Goal: Task Accomplishment & Management: Use online tool/utility

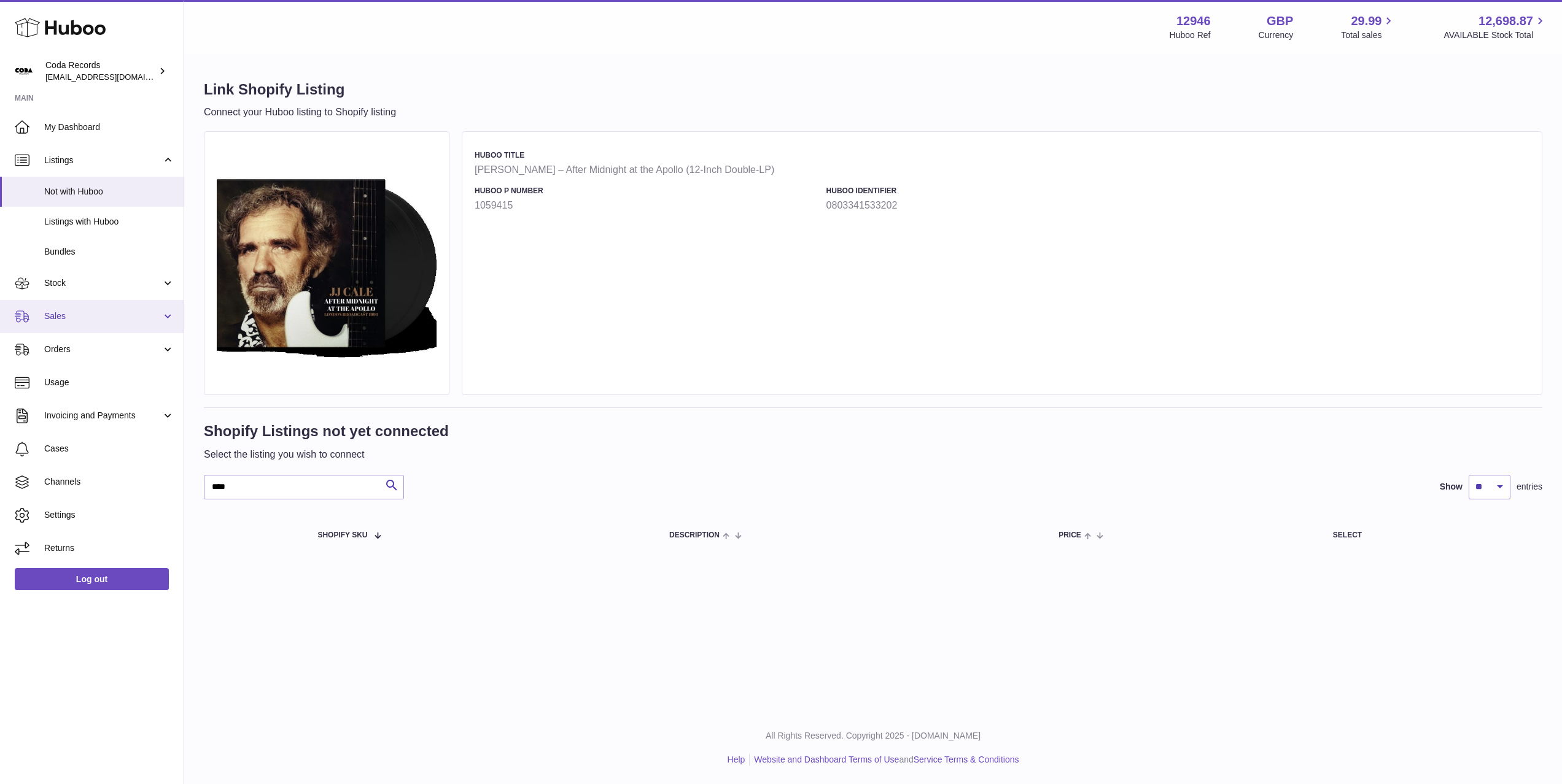
click at [99, 320] on span "Sales" at bounding box center [103, 316] width 118 height 12
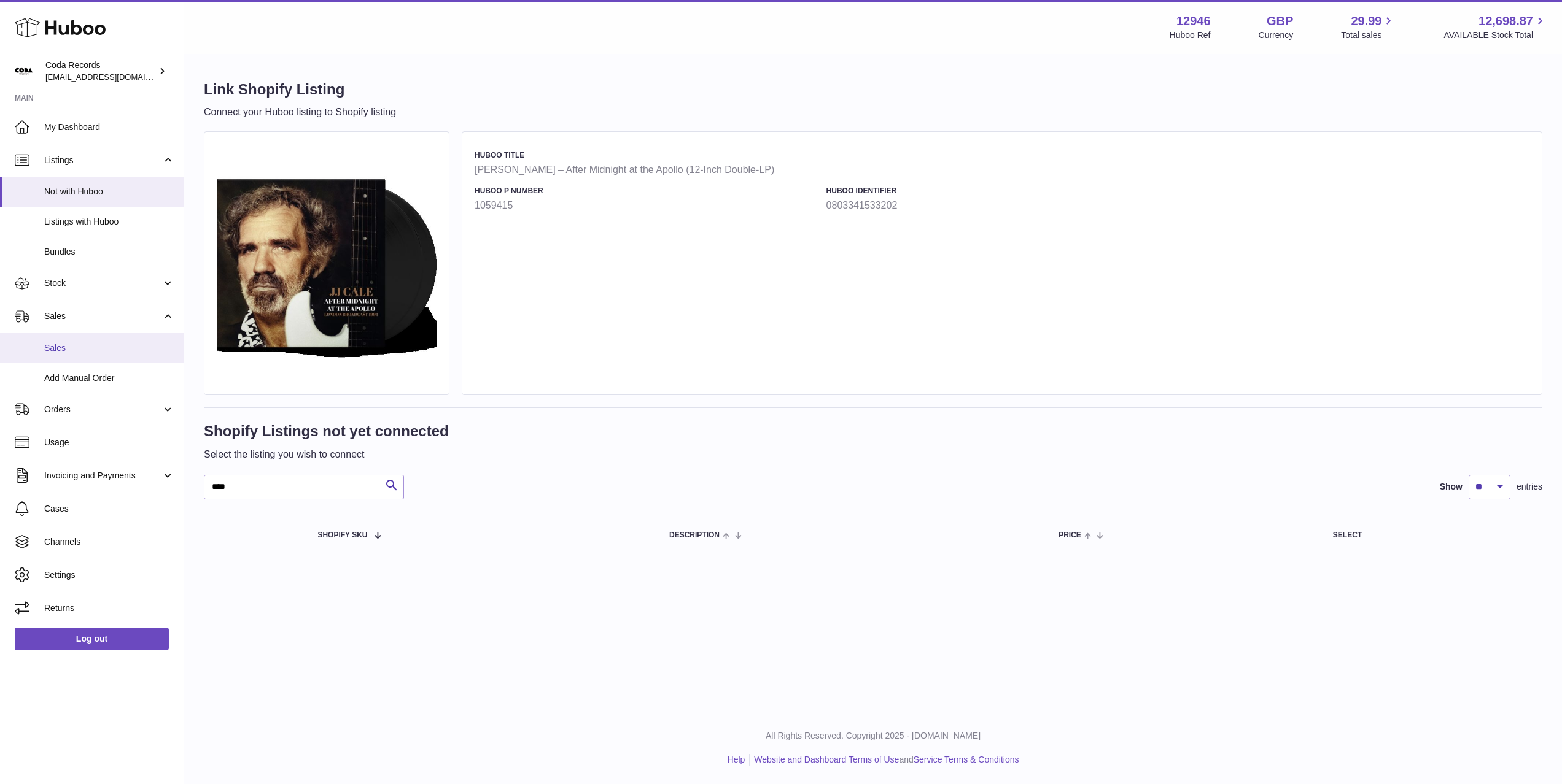
drag, startPoint x: 104, startPoint y: 346, endPoint x: 116, endPoint y: 342, distance: 12.6
click at [103, 346] on span "Sales" at bounding box center [109, 348] width 130 height 12
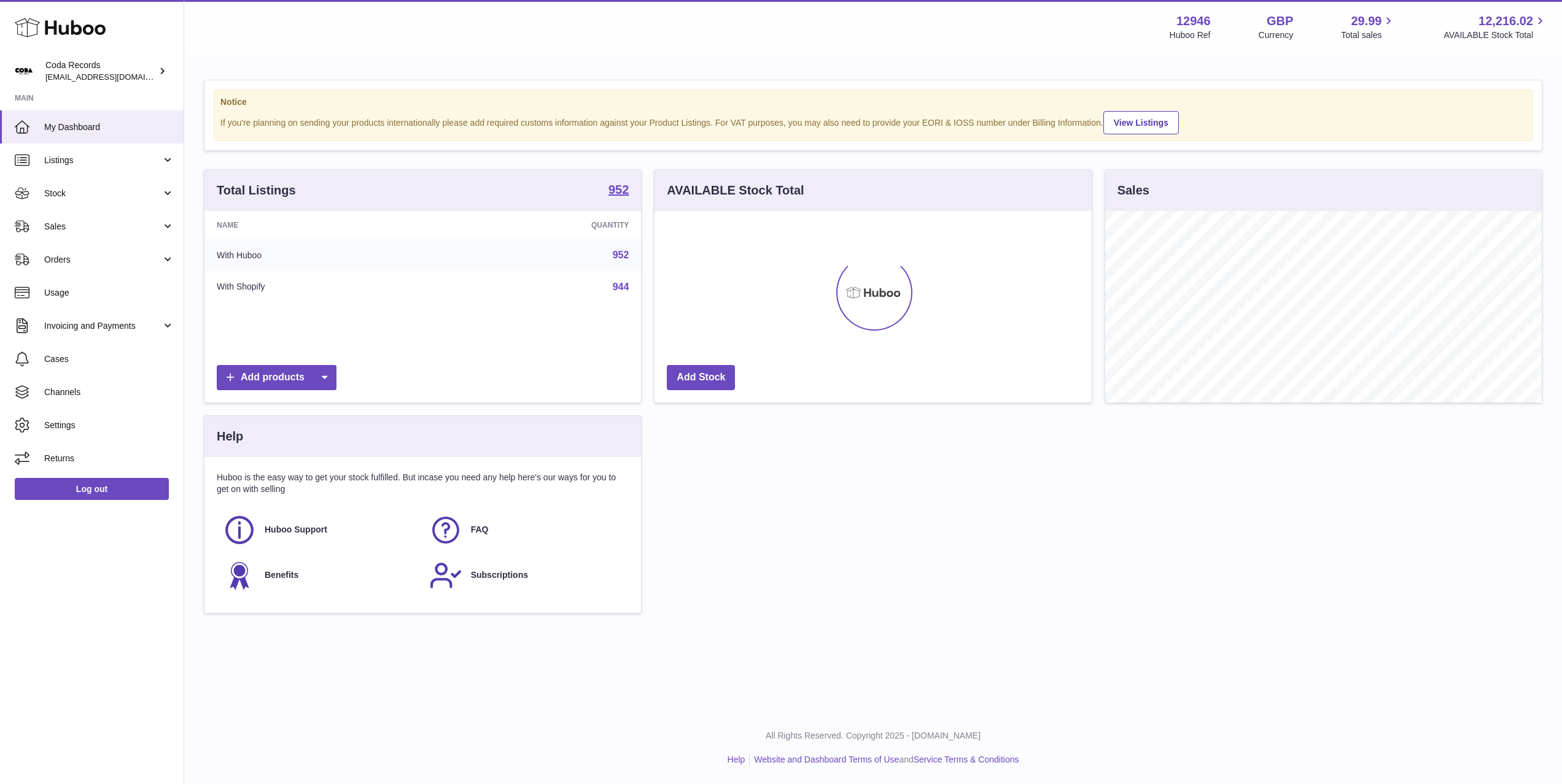
scroll to position [192, 437]
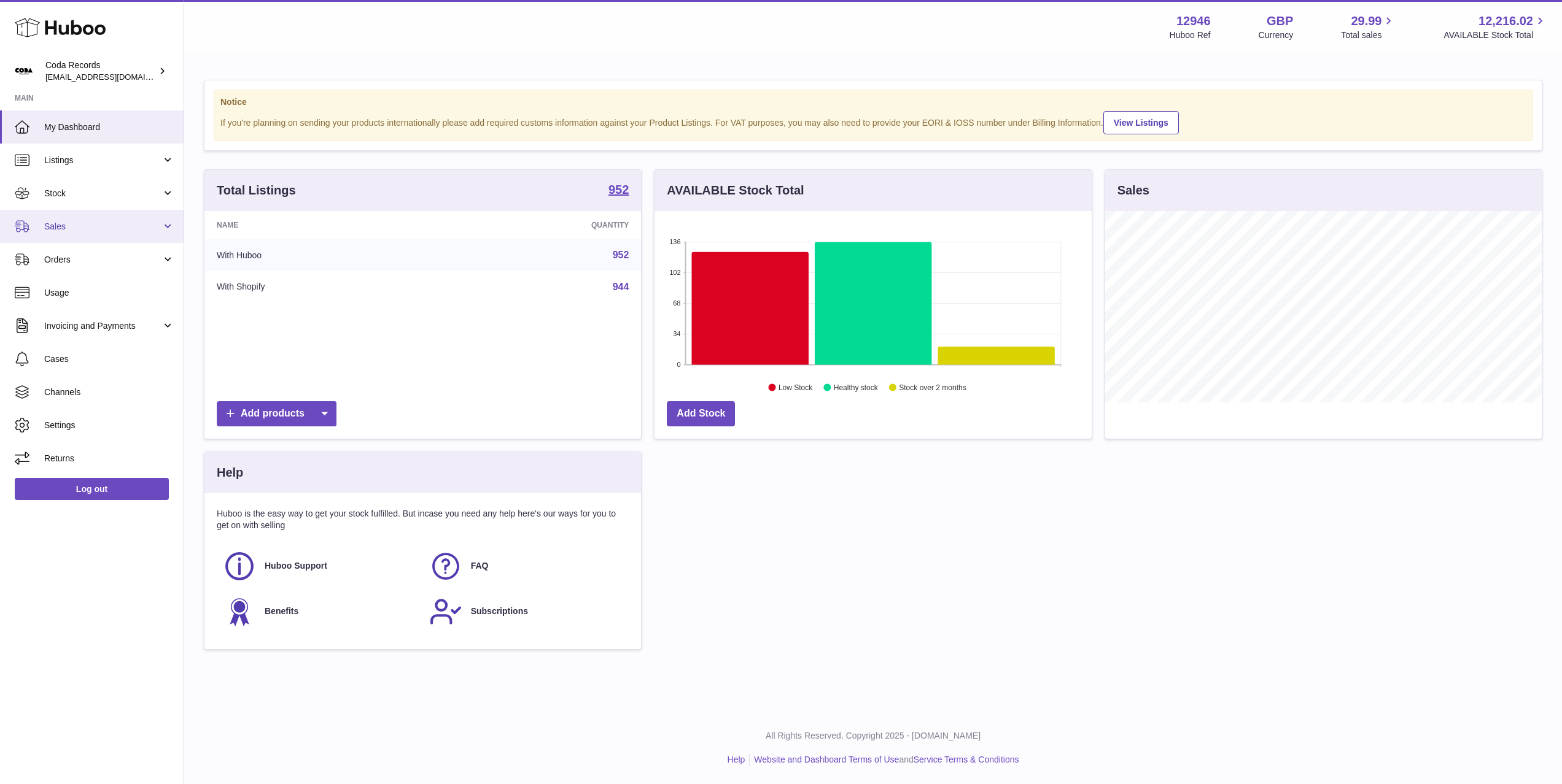
click at [97, 231] on span "Sales" at bounding box center [103, 227] width 118 height 12
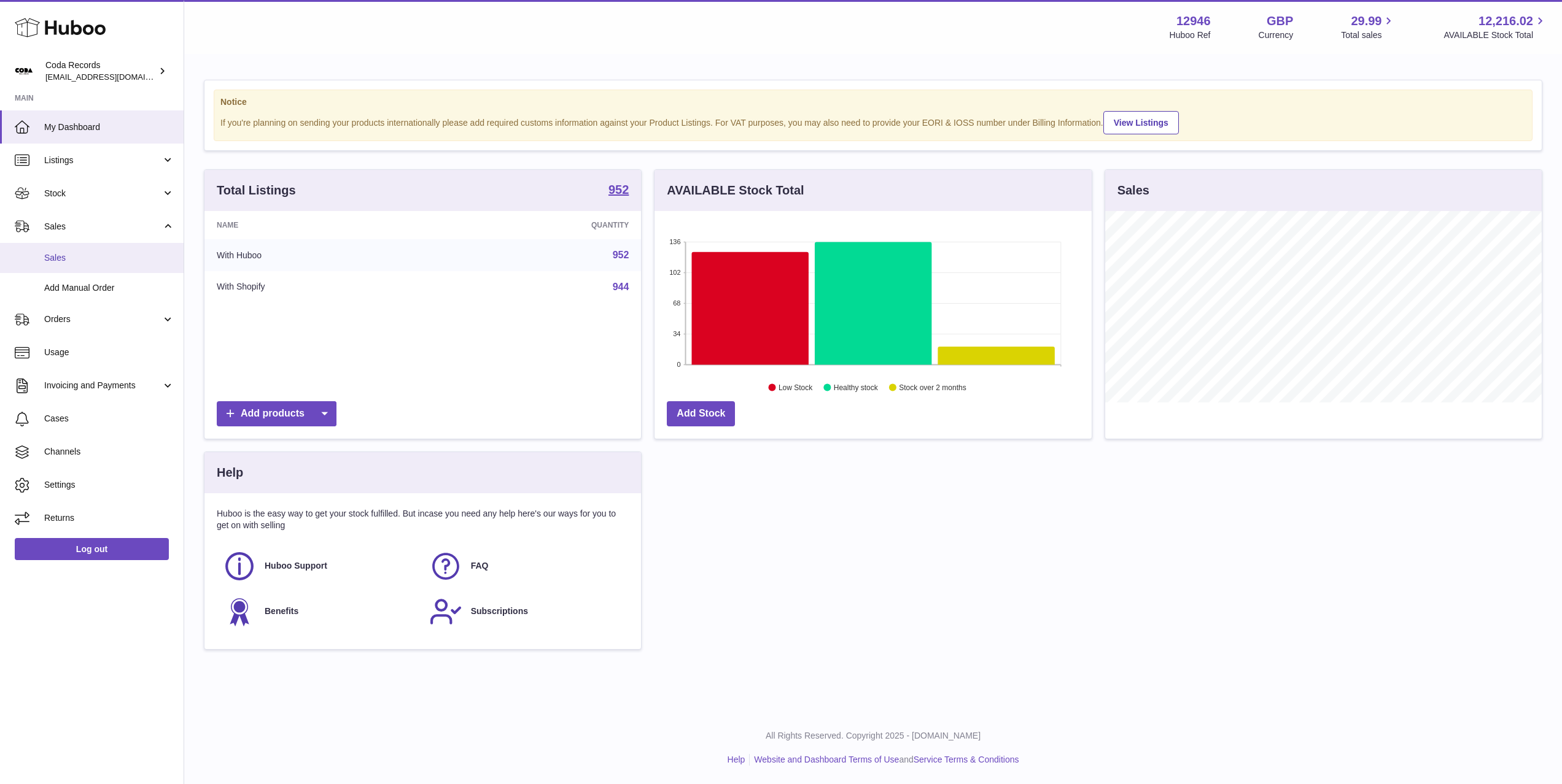
click at [99, 256] on span "Sales" at bounding box center [109, 258] width 130 height 12
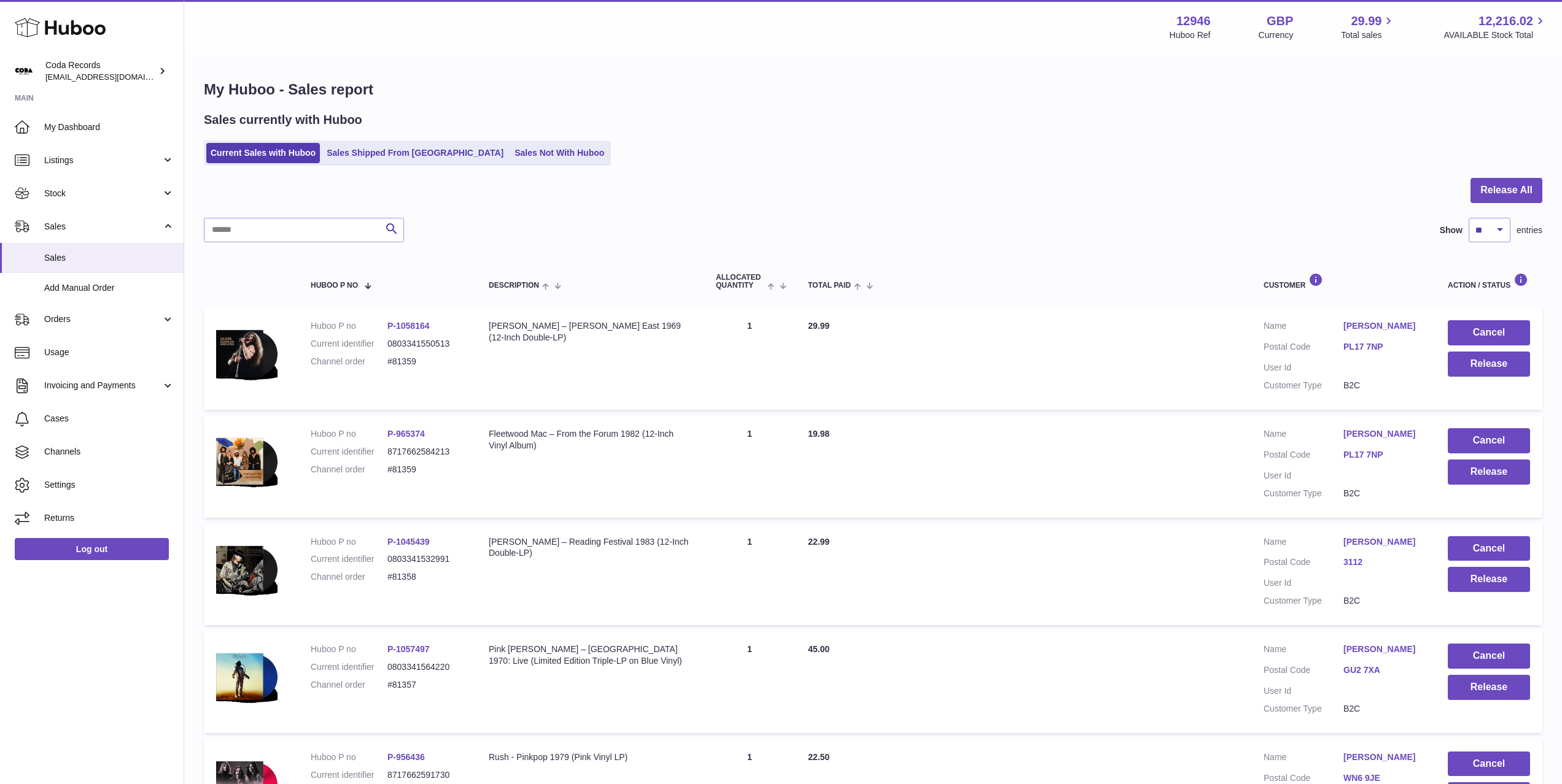
click at [1367, 328] on link "[PERSON_NAME]" at bounding box center [1383, 326] width 80 height 12
click at [1191, 394] on div at bounding box center [781, 392] width 1562 height 784
click at [1492, 474] on button "Release" at bounding box center [1489, 472] width 83 height 25
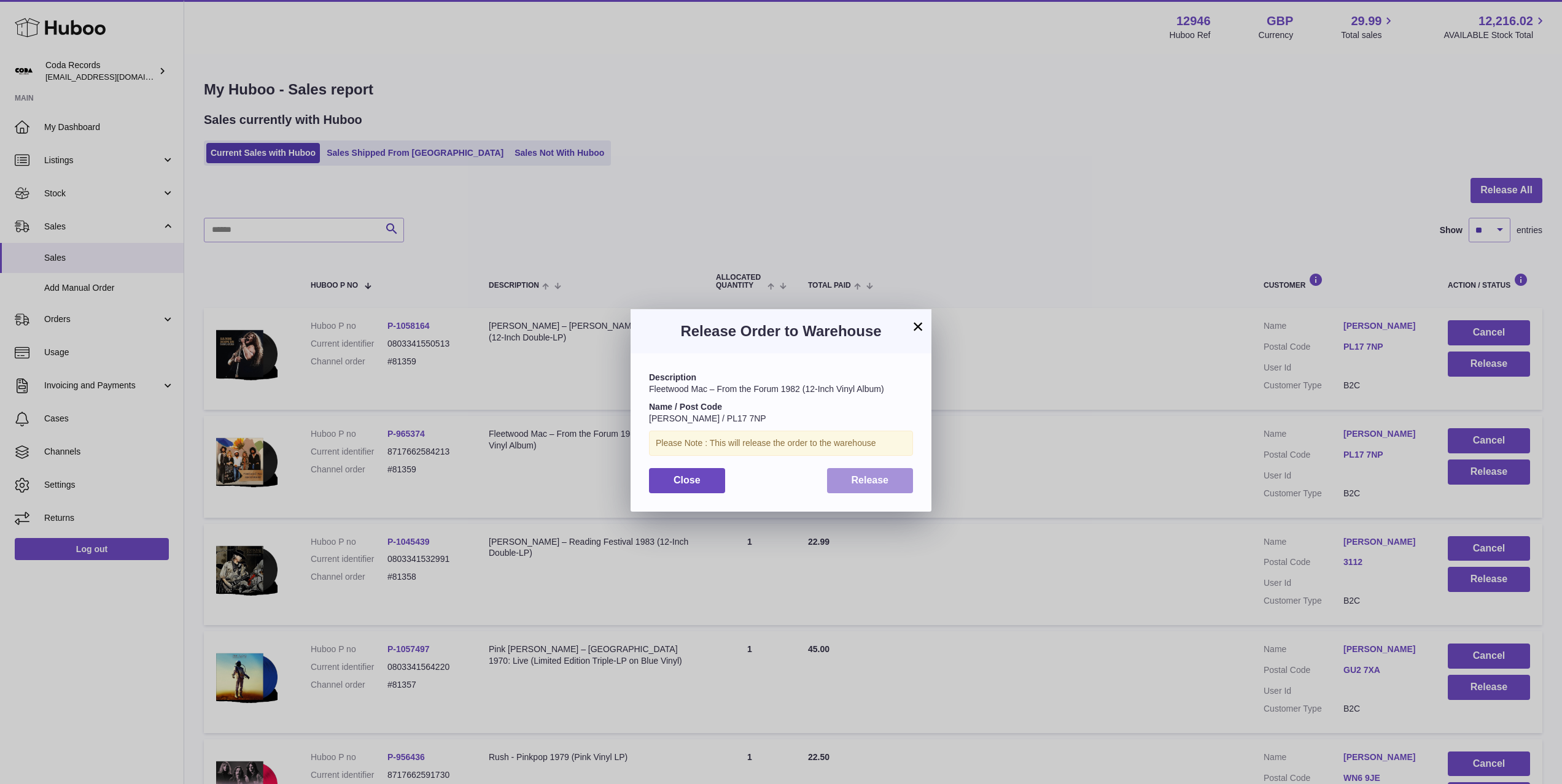
click at [892, 477] on button "Release" at bounding box center [871, 480] width 87 height 25
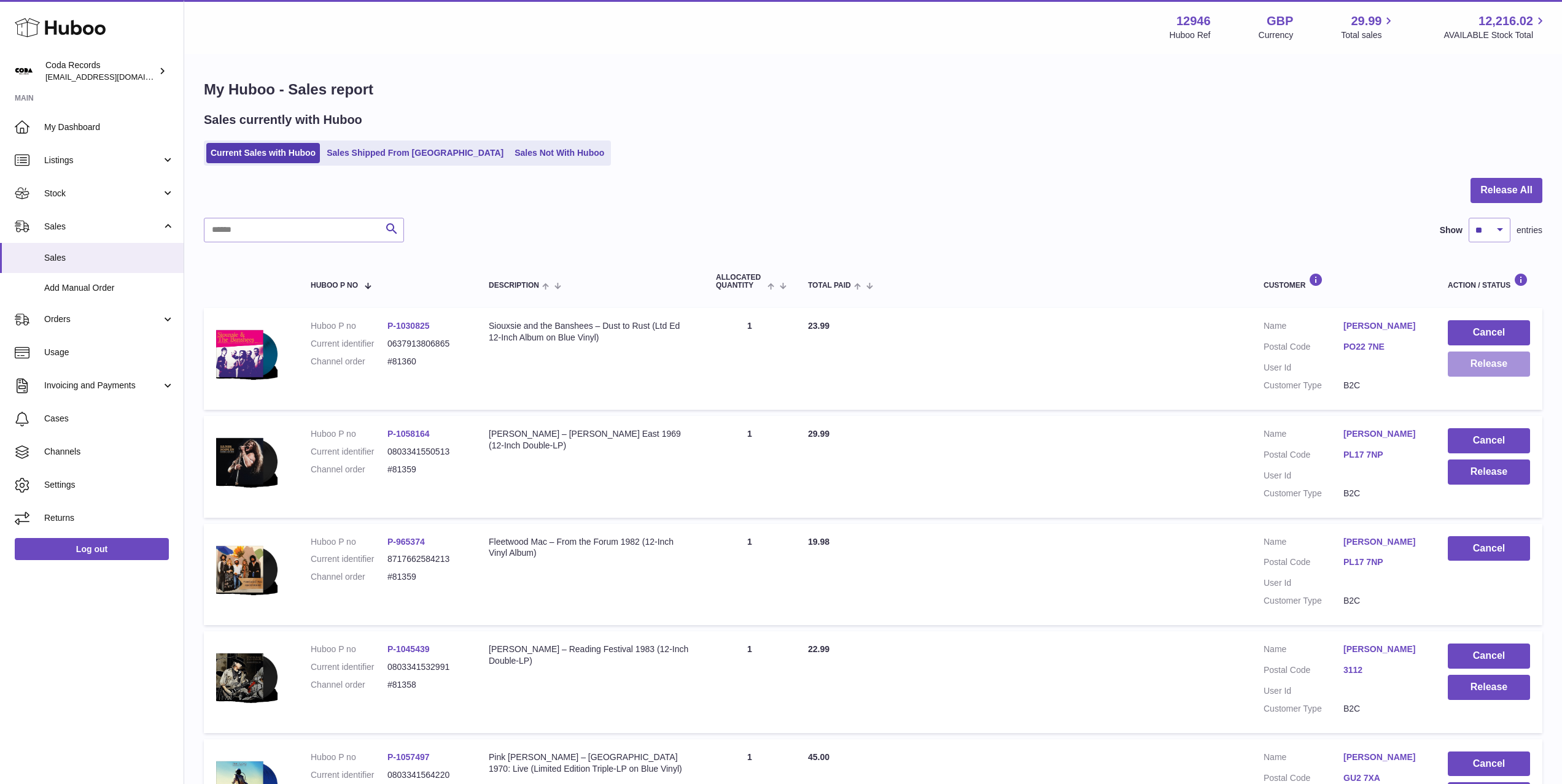
click at [1464, 364] on button "Release" at bounding box center [1489, 364] width 83 height 25
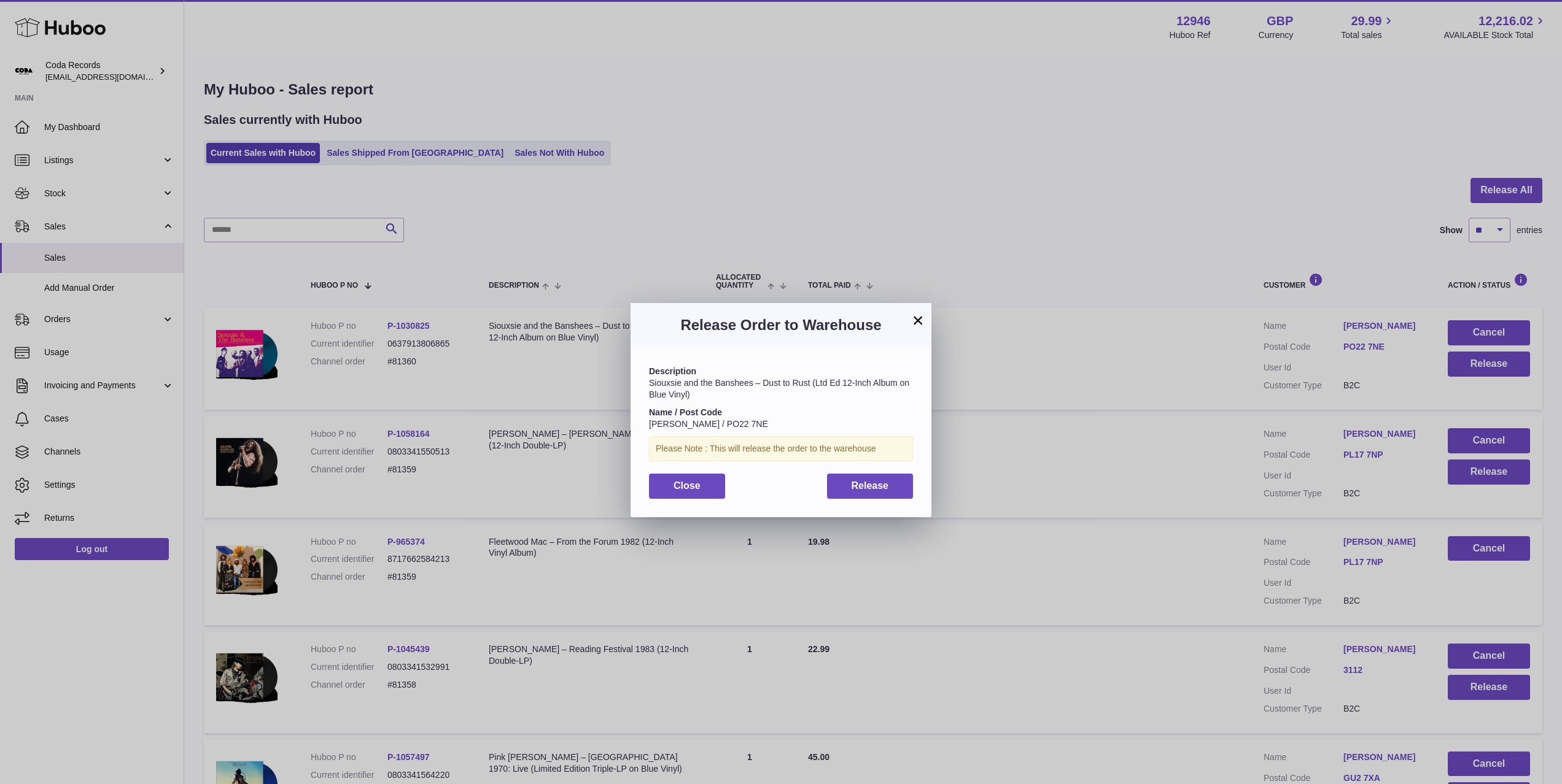
click at [1018, 437] on div "× Release Order to Warehouse Description Siouxsie and the Banshees – Dust to Ru…" at bounding box center [781, 410] width 1562 height 784
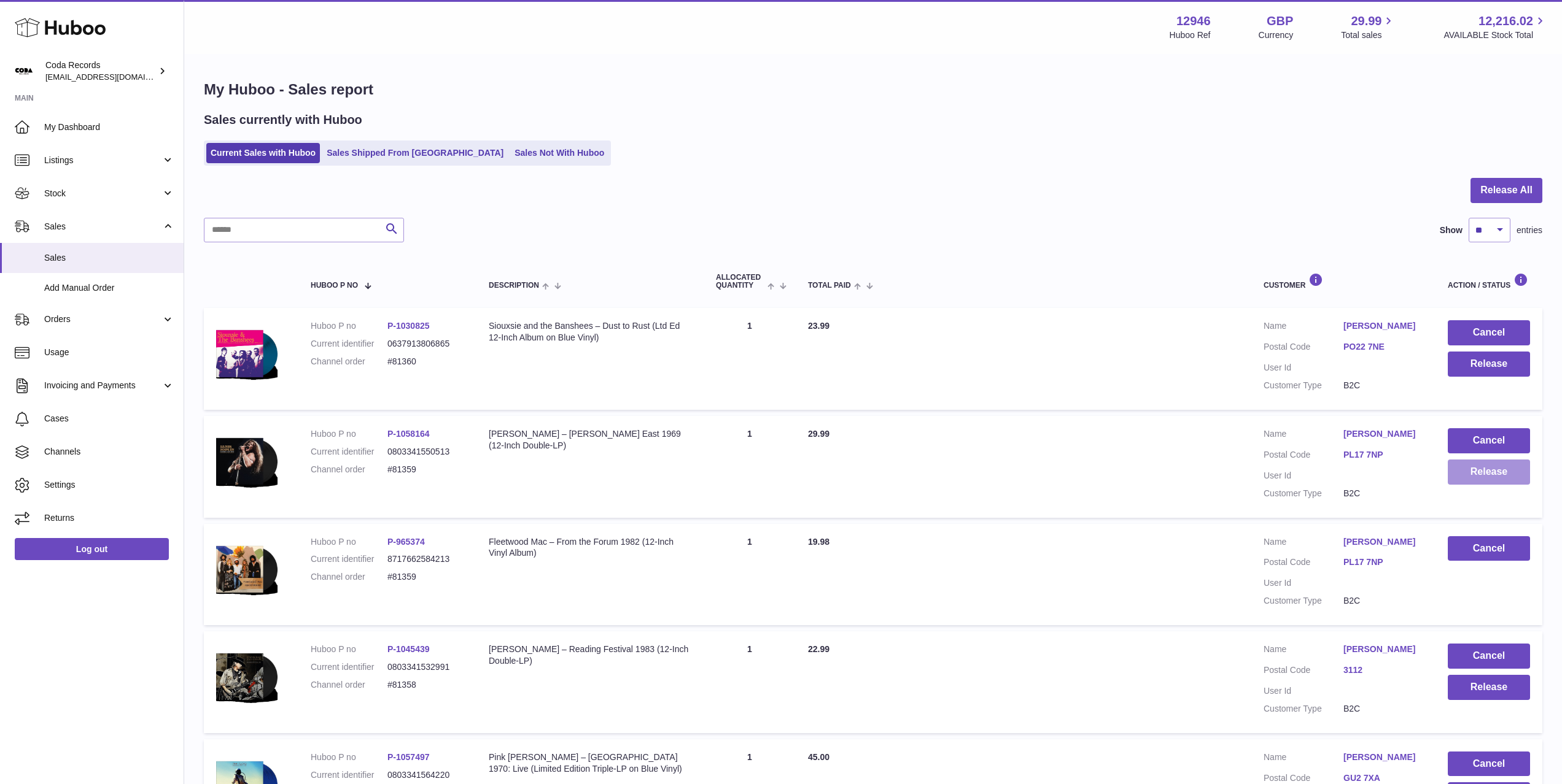
click at [1473, 472] on button "Release" at bounding box center [1489, 472] width 83 height 25
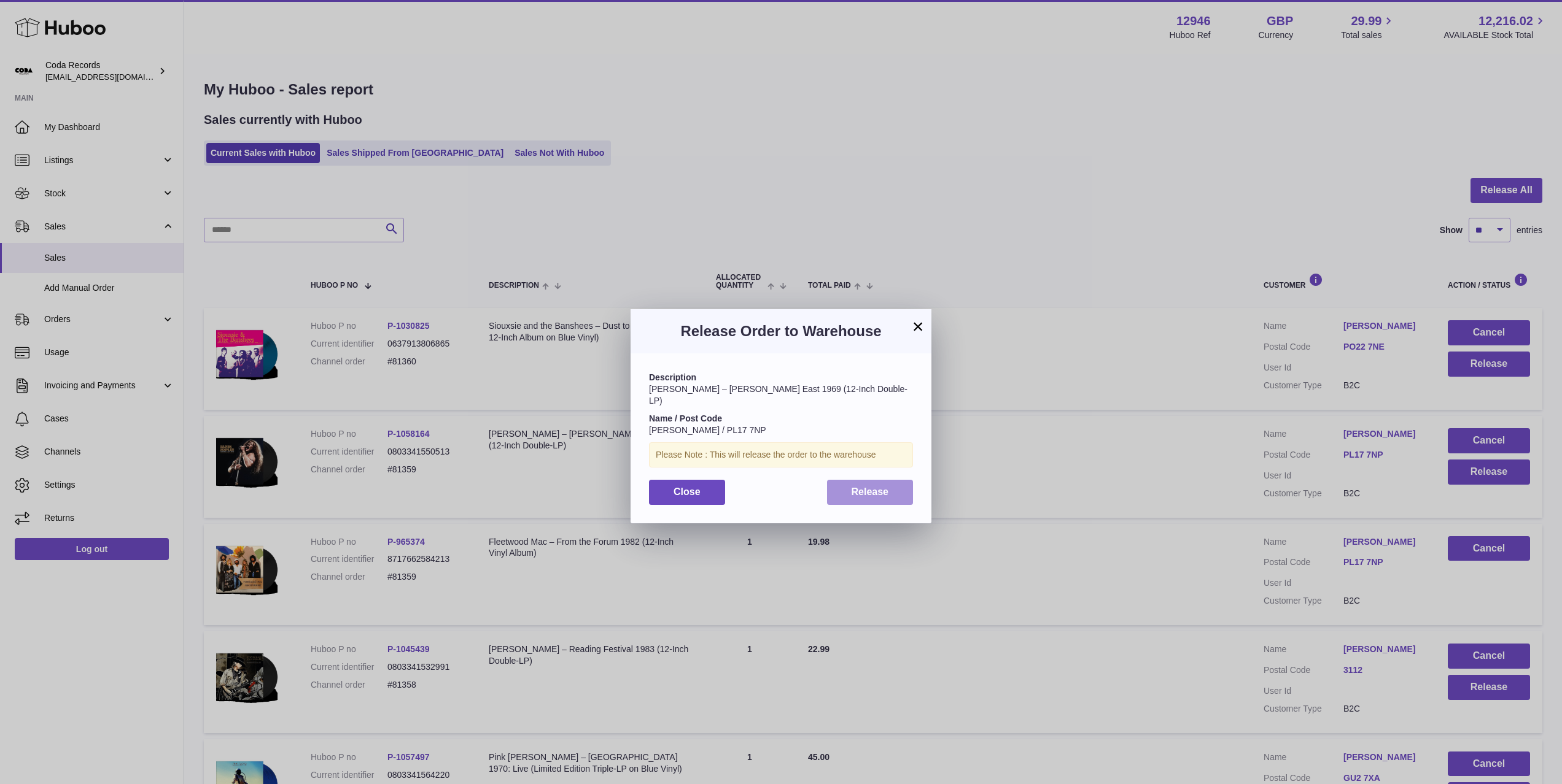
click at [887, 487] on span "Release" at bounding box center [871, 492] width 38 height 10
